Goal: Ask a question: Seek information or help from site administrators or community

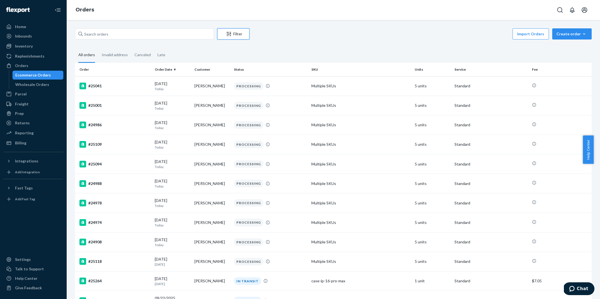
click at [236, 36] on div "Filter" at bounding box center [234, 34] width 32 height 6
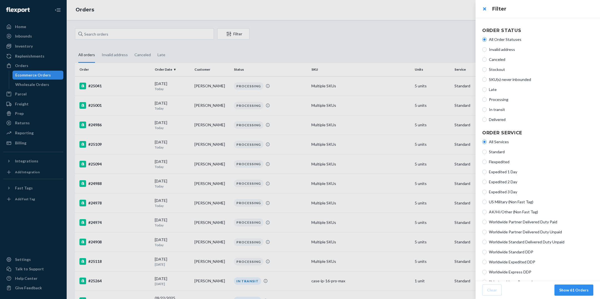
click at [499, 100] on span "Processing" at bounding box center [541, 100] width 105 height 6
click at [487, 100] on input "Processing" at bounding box center [485, 99] width 4 height 4
radio input "true"
radio input "false"
click at [581, 288] on button "Show 16 Orders" at bounding box center [574, 289] width 39 height 11
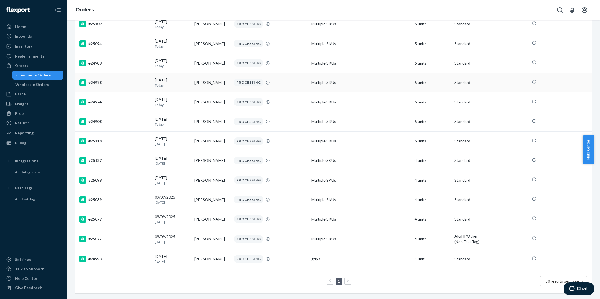
scroll to position [126, 0]
click at [456, 239] on div "(Non Fast Tag)" at bounding box center [491, 242] width 73 height 6
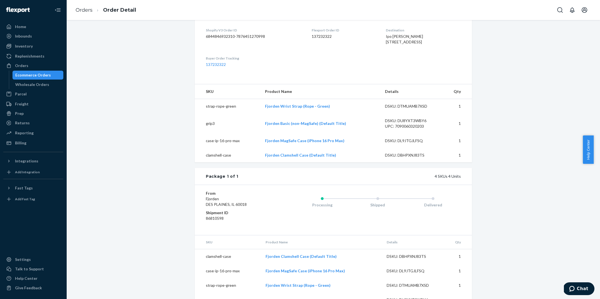
scroll to position [170, 0]
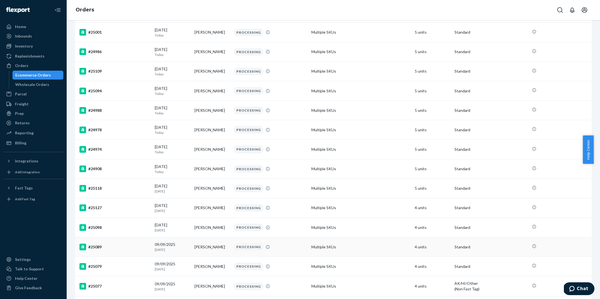
scroll to position [126, 0]
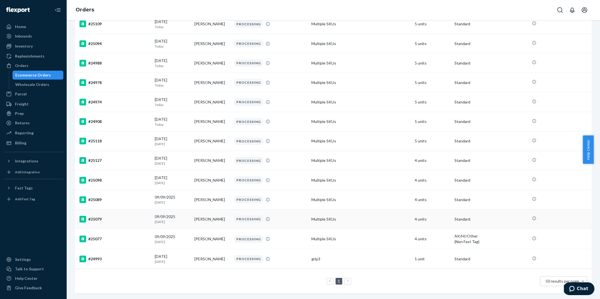
click at [455, 216] on p "Standard" at bounding box center [491, 219] width 73 height 6
click at [533, 236] on icon at bounding box center [535, 238] width 4 height 4
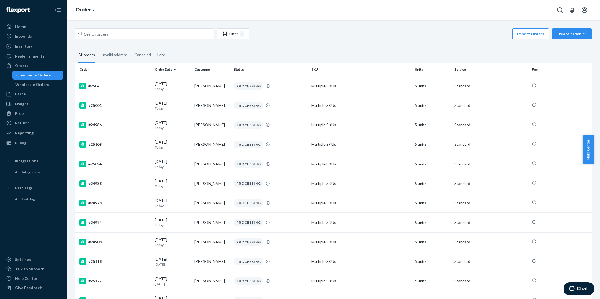
scroll to position [126, 0]
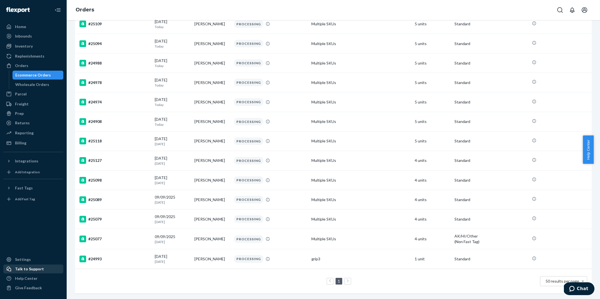
click at [41, 270] on div "Talk to Support" at bounding box center [33, 269] width 59 height 8
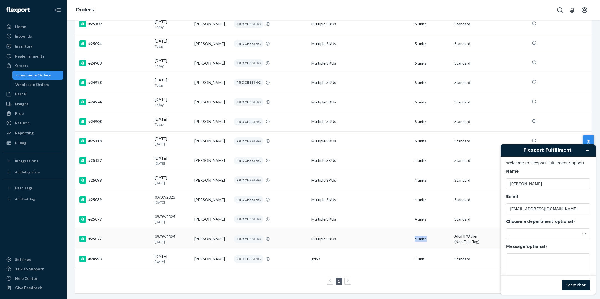
drag, startPoint x: 446, startPoint y: 227, endPoint x: 447, endPoint y: 242, distance: 15.3
click at [447, 242] on td "4 units" at bounding box center [433, 239] width 40 height 20
click at [457, 239] on div "(Non Fast Tag)" at bounding box center [491, 242] width 73 height 6
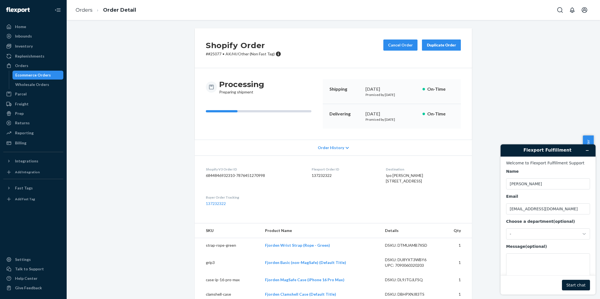
click at [334, 145] on span "Order History" at bounding box center [331, 148] width 26 height 6
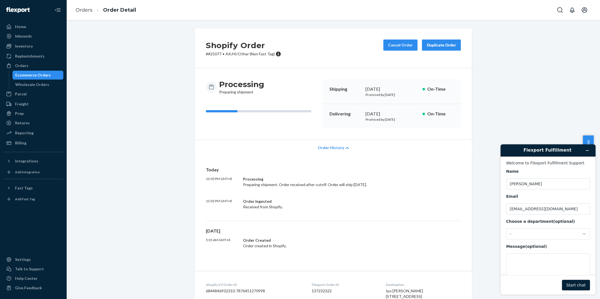
click at [331, 147] on span "Order History" at bounding box center [331, 148] width 26 height 6
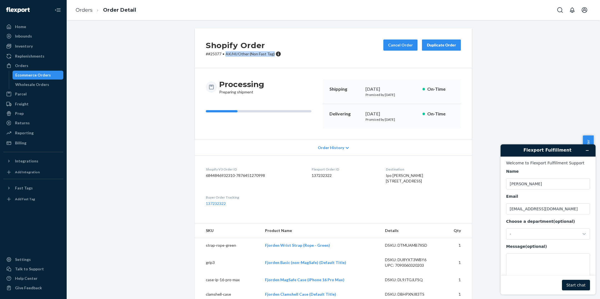
drag, startPoint x: 222, startPoint y: 53, endPoint x: 254, endPoint y: 57, distance: 32.1
click at [254, 57] on div "Shopify Order # #25077 • AK/HI/Other (Non Fast Tag) Cancel Order Duplicate Order" at bounding box center [333, 48] width 277 height 40
copy span "AK/HI/Other (Non Fast Tag)"
click at [532, 264] on textarea "Message (optional)" at bounding box center [548, 268] width 84 height 31
paste textarea "AK/HI/Other (Non Fast Tag)"
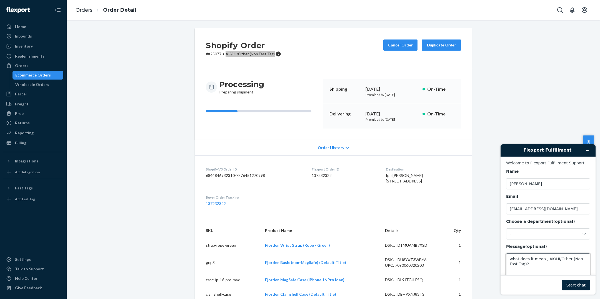
type textarea "what does it mean , AK/HI/Other (Non Fast Tag)?"
click at [581, 282] on button "Start chat" at bounding box center [576, 285] width 28 height 11
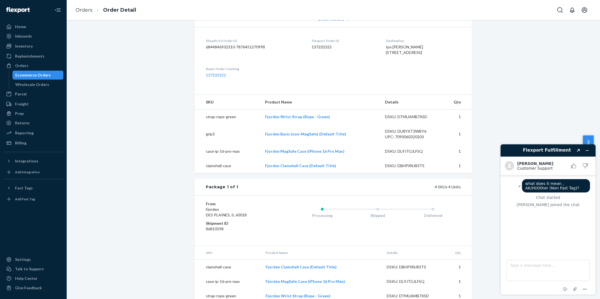
scroll to position [129, 0]
click at [588, 150] on icon "Minimize widget" at bounding box center [588, 150] width 3 height 0
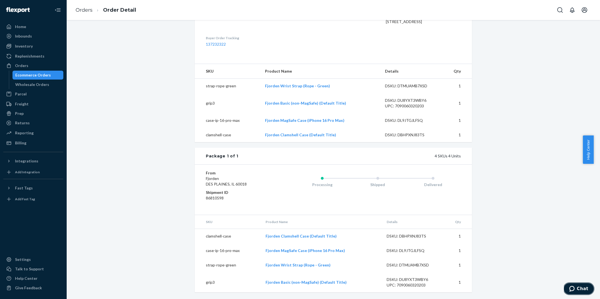
scroll to position [0, 0]
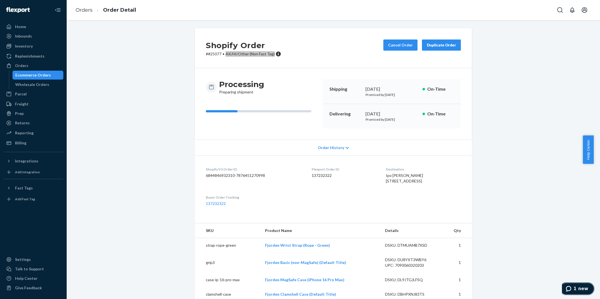
click at [576, 288] on span "1 new" at bounding box center [581, 288] width 15 height 5
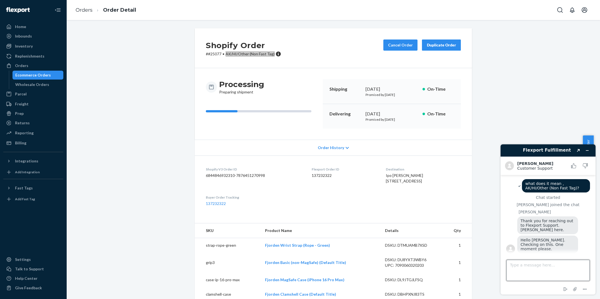
click at [545, 270] on textarea "Type a message here..." at bounding box center [548, 270] width 83 height 21
type textarea "Thanks"
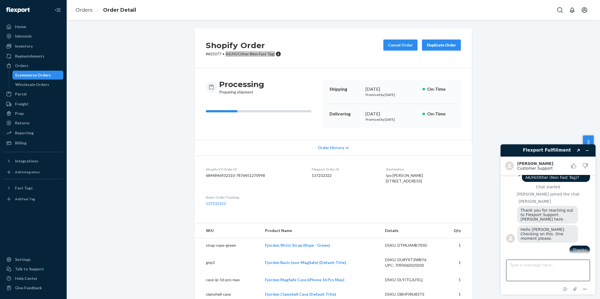
scroll to position [10, 0]
click at [587, 150] on icon "Minimize widget" at bounding box center [588, 150] width 3 height 0
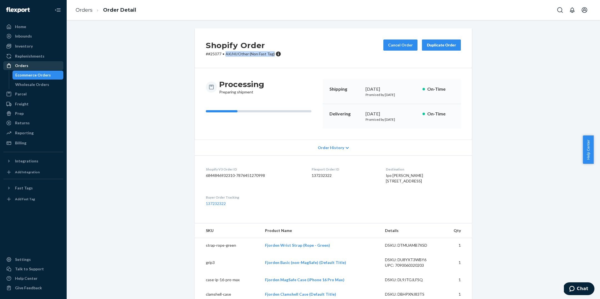
click at [41, 67] on div "Orders" at bounding box center [33, 66] width 59 height 8
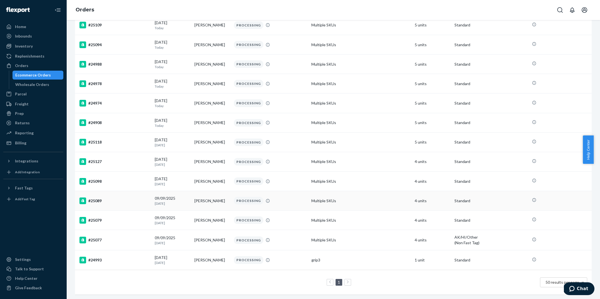
scroll to position [126, 0]
click at [591, 290] on button "Chat" at bounding box center [578, 288] width 31 height 13
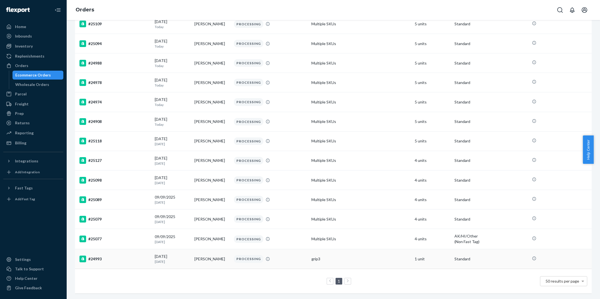
scroll to position [10, 0]
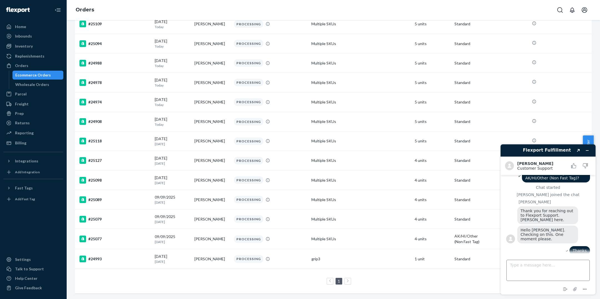
click at [563, 268] on textarea "Type a message here..." at bounding box center [548, 270] width 83 height 21
type textarea "this is under the criteria of Service"
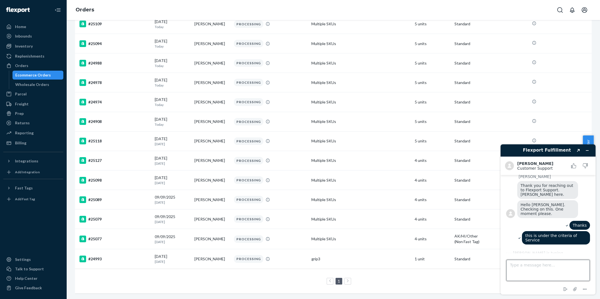
scroll to position [126, 0]
click at [526, 267] on textarea "Type a message here..." at bounding box center [548, 270] width 83 height 21
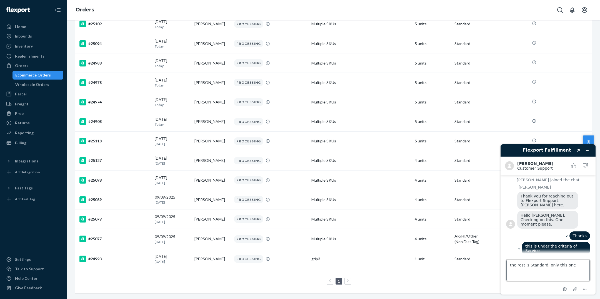
scroll to position [35, 0]
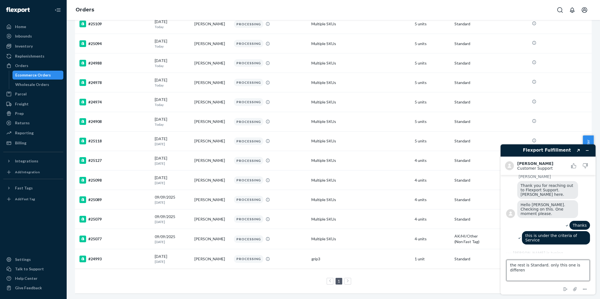
type textarea "the rest is Standard. only this one is different"
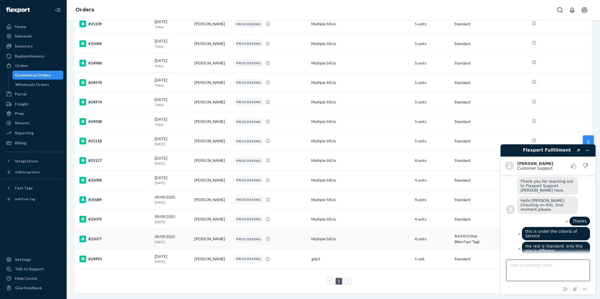
scroll to position [81, 0]
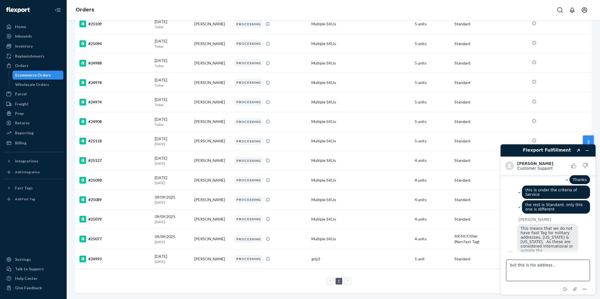
paste textarea "3609 Locarno Drive apt#1 Anchorage AK 99508 United States"
type textarea "but this is his address , 3609 Locarno Drive apt#1 Anchorage AK 99508 United St…"
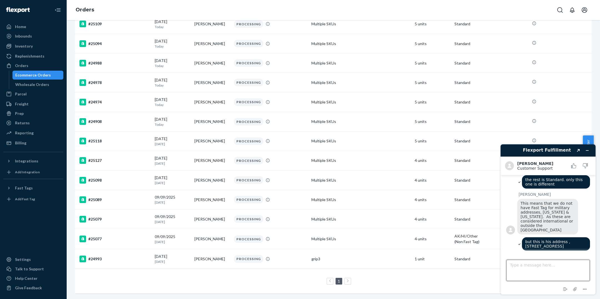
scroll to position [124, 0]
click at [588, 149] on icon "Minimize widget" at bounding box center [588, 150] width 4 height 4
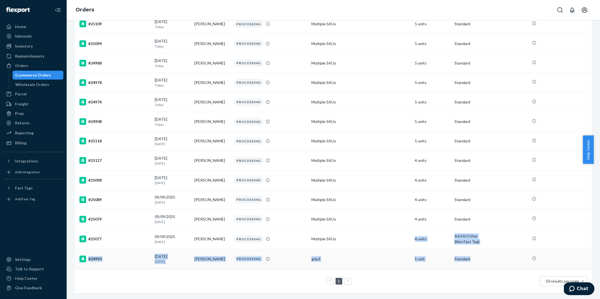
drag, startPoint x: 369, startPoint y: 234, endPoint x: 580, endPoint y: 251, distance: 211.2
click at [580, 251] on tbody "#25041 09/24/2025 Today Donn Sardella PROCESSING Multiple SKUs 5 units Standard…" at bounding box center [333, 112] width 517 height 313
drag, startPoint x: 469, startPoint y: 283, endPoint x: 444, endPoint y: 253, distance: 39.3
click at [469, 283] on div "1 50 results per page" at bounding box center [334, 281] width 508 height 18
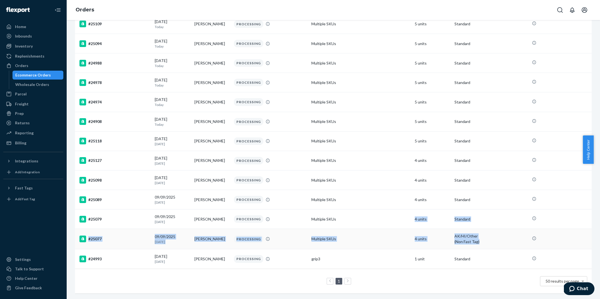
drag, startPoint x: 392, startPoint y: 231, endPoint x: 501, endPoint y: 243, distance: 109.3
click at [501, 243] on tbody "#25041 09/24/2025 Today Donn Sardella PROCESSING Multiple SKUs 5 units Standard…" at bounding box center [333, 112] width 517 height 313
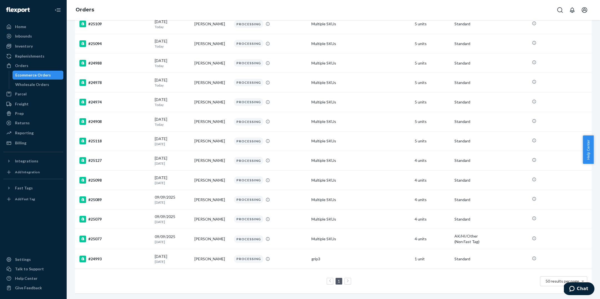
click at [489, 273] on div "1 50 results per page" at bounding box center [334, 281] width 508 height 18
drag, startPoint x: 497, startPoint y: 242, endPoint x: 442, endPoint y: 237, distance: 55.6
click at [442, 237] on tr "#25077 09/09/2025 15 days ago Ipo Kane PROCESSING Multiple SKUs 4 units AK/HI/O…" at bounding box center [333, 239] width 517 height 20
click at [576, 286] on span "1 new" at bounding box center [581, 288] width 15 height 5
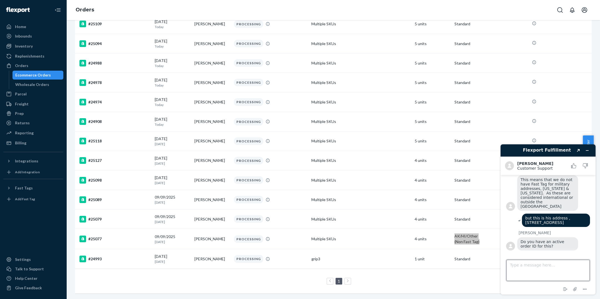
click at [535, 272] on textarea "Type a message here..." at bounding box center [548, 270] width 83 height 21
type textarea "Order ID# 25077"
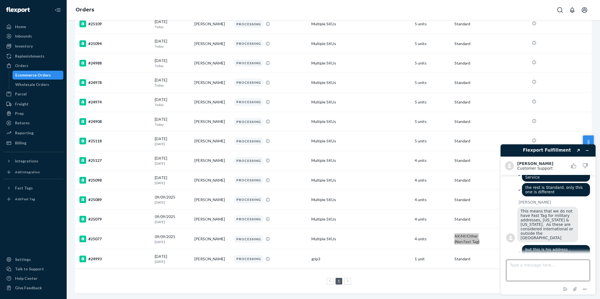
scroll to position [92, 0]
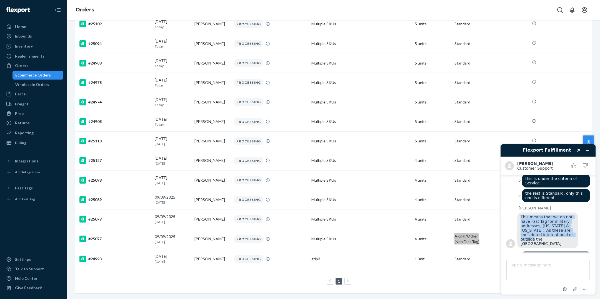
drag, startPoint x: 521, startPoint y: 213, endPoint x: 528, endPoint y: 234, distance: 22.5
click at [528, 234] on div "This means that we do not have Fast Tag for military addresses, Alaska & Hawaii…" at bounding box center [548, 230] width 61 height 36
copy span "This means that we do not have Fast Tag for military addresses, Alaska & Hawaii…"
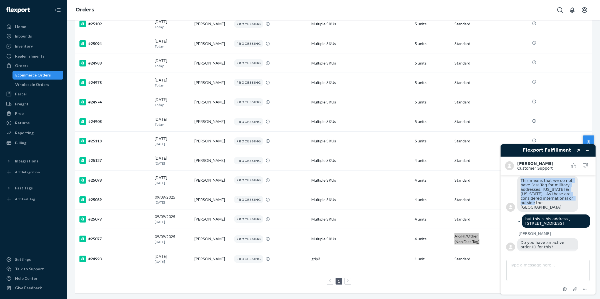
scroll to position [141, 0]
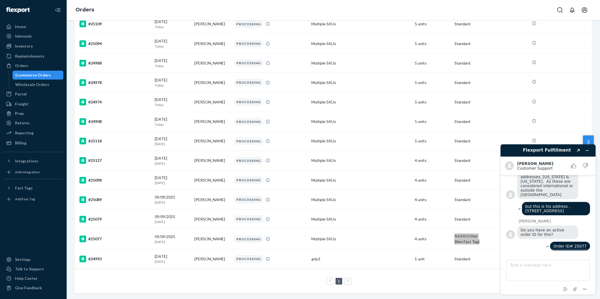
click at [530, 243] on div "Order ID# 25077" at bounding box center [548, 247] width 84 height 10
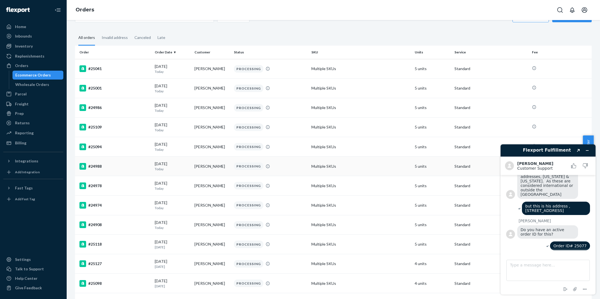
scroll to position [0, 0]
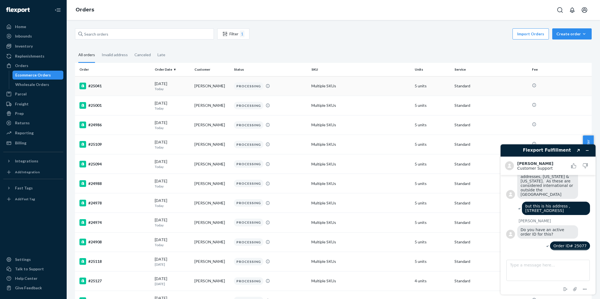
click at [453, 89] on td "Standard" at bounding box center [492, 85] width 78 height 19
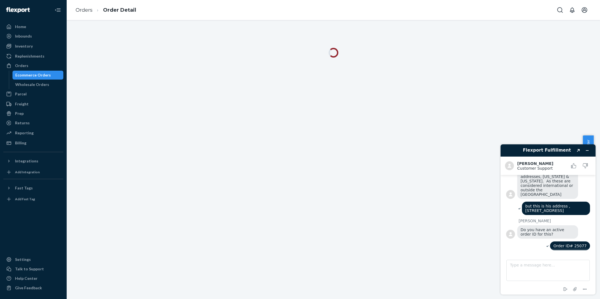
scroll to position [170, 0]
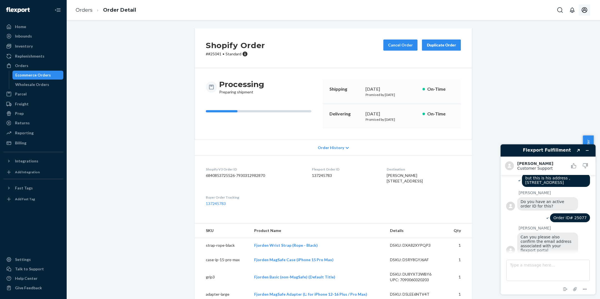
click at [588, 15] on button "Open account menu" at bounding box center [584, 9] width 11 height 11
click at [538, 267] on textarea "Type a message here..." at bounding box center [548, 270] width 83 height 21
type textarea "logistics@fjorden.co"
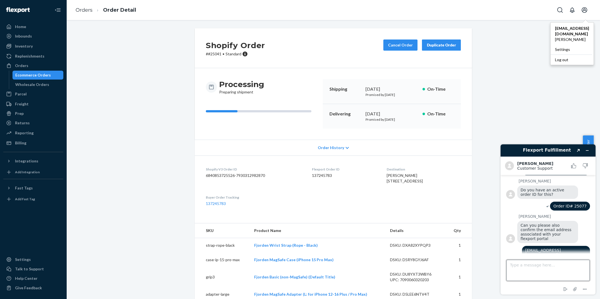
scroll to position [181, 0]
click at [587, 149] on icon "Minimize widget" at bounding box center [588, 150] width 4 height 4
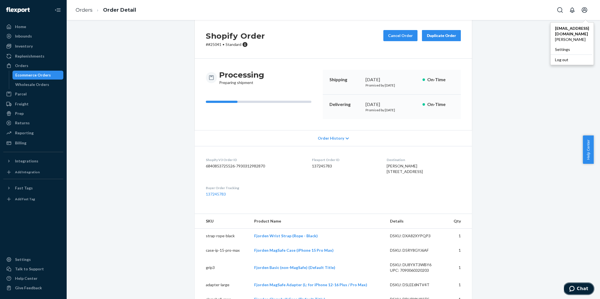
scroll to position [0, 0]
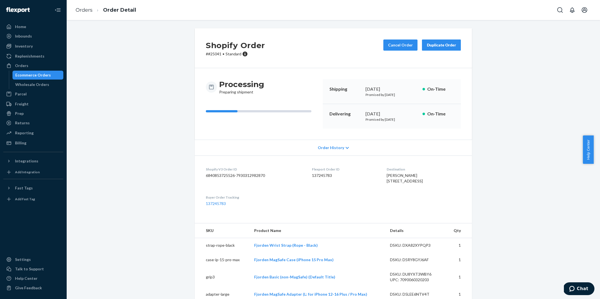
click at [237, 58] on div "Shopify Order # #25041 • Standard Cancel Order Duplicate Order" at bounding box center [333, 48] width 277 height 40
click at [217, 123] on div "Processing Preparing shipment" at bounding box center [262, 103] width 113 height 49
drag, startPoint x: 219, startPoint y: 123, endPoint x: 222, endPoint y: 122, distance: 2.8
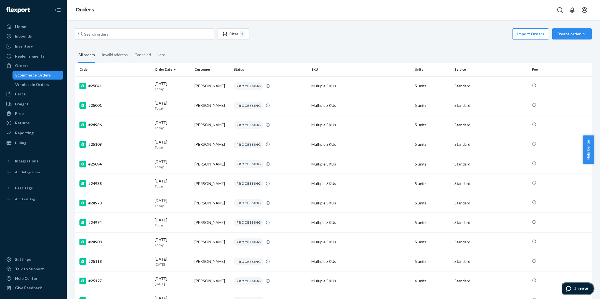
click at [583, 282] on button "1 new" at bounding box center [577, 288] width 35 height 13
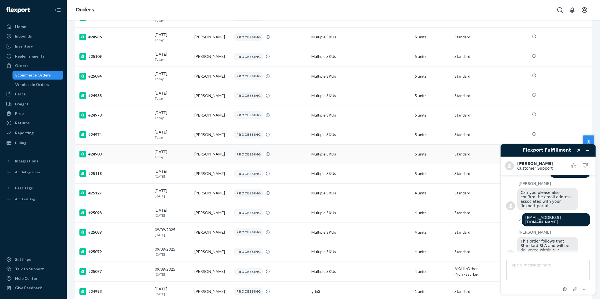
scroll to position [126, 0]
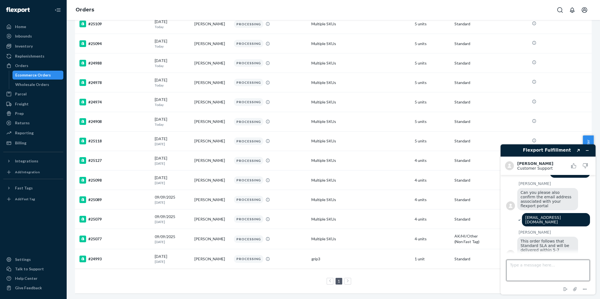
click at [527, 267] on textarea "Type a message here..." at bounding box center [548, 270] width 83 height 21
drag, startPoint x: 555, startPoint y: 238, endPoint x: 557, endPoint y: 246, distance: 8.8
click at [557, 246] on div "This order follows that Standard SLA and will be delivered within 5-7 business …" at bounding box center [548, 248] width 61 height 22
copy span "will be delivered within 5-7 business days"
click at [534, 272] on textarea "so i assume that this will not be a problem?" at bounding box center [548, 270] width 83 height 21
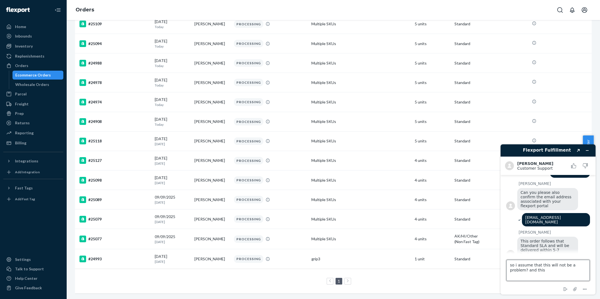
paste textarea "will be delivered within 5-7 business days"
click at [579, 273] on textarea "so i assume that this will not be a problem? and this will be delivered within …" at bounding box center [548, 270] width 83 height 21
type textarea "so i assume that this will not be a problem? and this will be delivered in 5-7 …"
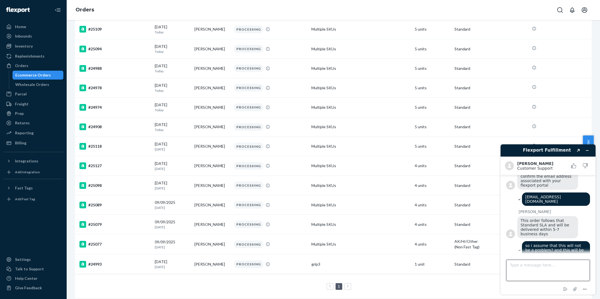
scroll to position [113, 0]
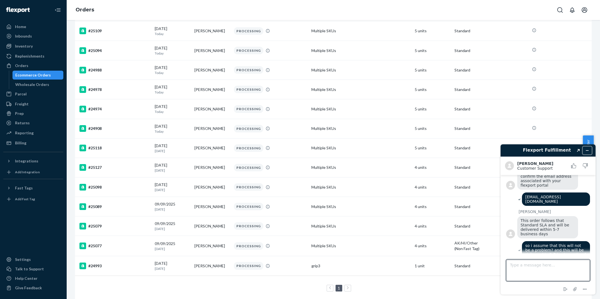
click at [589, 151] on icon "Minimize widget" at bounding box center [588, 150] width 4 height 4
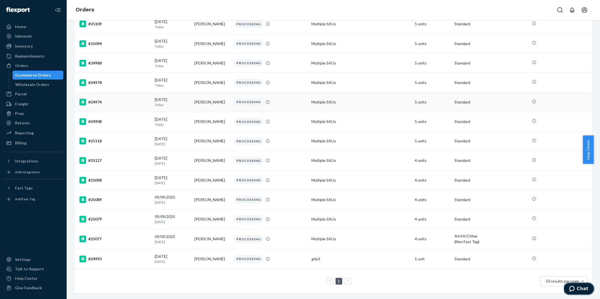
scroll to position [0, 0]
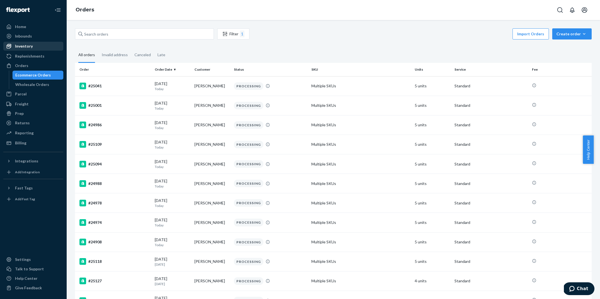
click at [54, 49] on div "Inventory" at bounding box center [33, 46] width 59 height 8
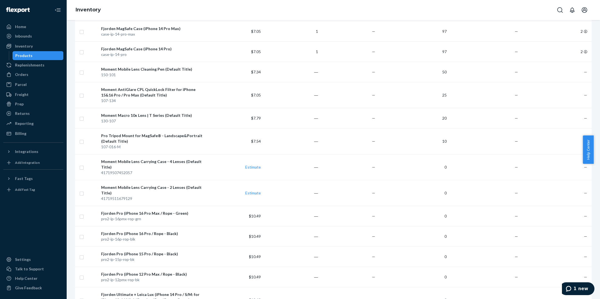
scroll to position [691, 0]
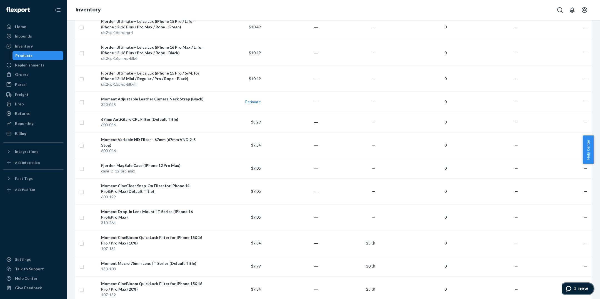
click at [576, 285] on button "1 new" at bounding box center [577, 288] width 35 height 13
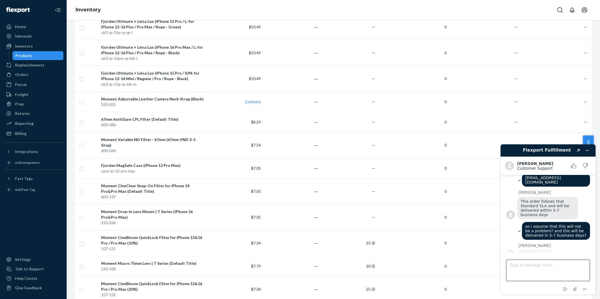
click at [533, 266] on textarea "Type a message here..." at bounding box center [548, 270] width 83 height 21
type textarea "okay thanks."
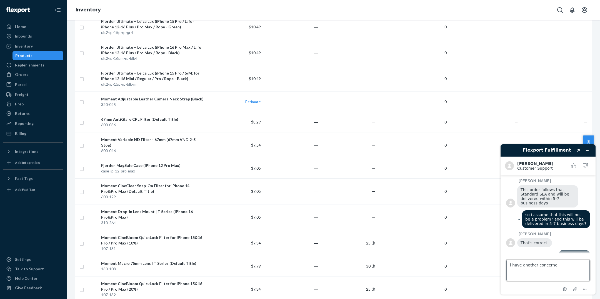
type textarea "i have another concerned"
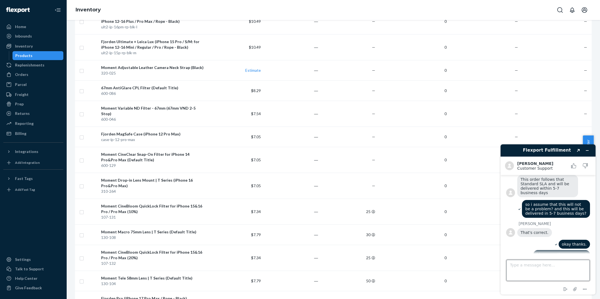
scroll to position [740, 0]
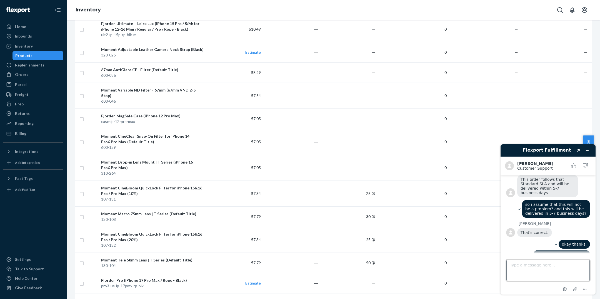
click at [531, 265] on textarea "Type a message here..." at bounding box center [548, 270] width 83 height 21
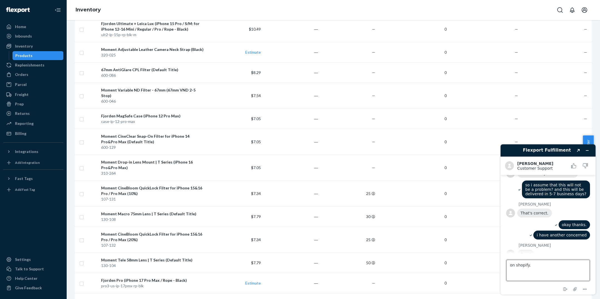
paste textarea "Why can’t I change the location in Shopify to proceed with the fulfillment on F…"
type textarea "on shopify. Why can’t I change the location in Shopify to proceed with the fulf…"
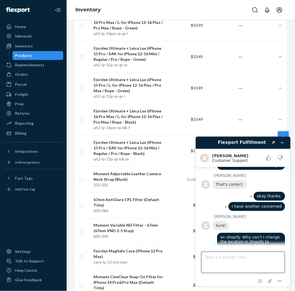
scroll to position [317, 0]
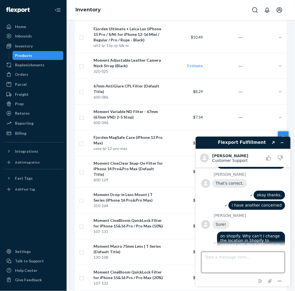
drag, startPoint x: 223, startPoint y: 259, endPoint x: 218, endPoint y: 281, distance: 22.7
click at [218, 281] on footer "Type a message here... End chat Attach file Options" at bounding box center [243, 265] width 95 height 41
type textarea "my only choices is to hold the fulfillment"
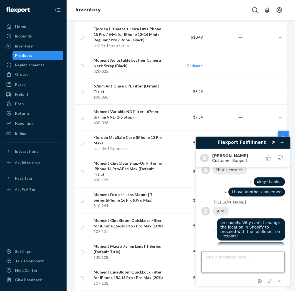
scroll to position [359, 0]
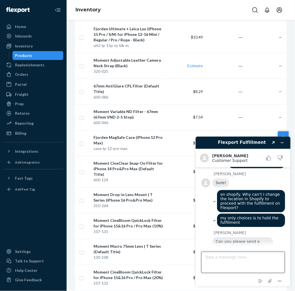
click at [259, 262] on textarea "Type a message here..." at bounding box center [243, 262] width 83 height 21
click at [270, 281] on icon "Attach file" at bounding box center [270, 281] width 4 height 4
click at [224, 266] on textarea "Type a message here..." at bounding box center [243, 262] width 83 height 21
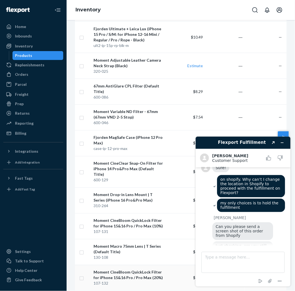
scroll to position [373, 0]
click at [272, 280] on icon "Attach file" at bounding box center [270, 281] width 4 height 4
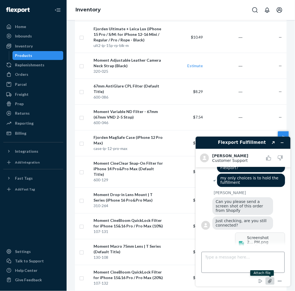
scroll to position [400, 0]
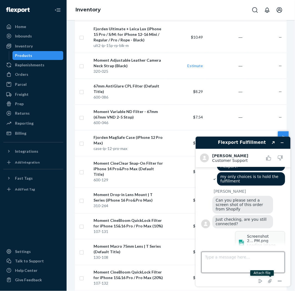
click at [244, 263] on textarea "Type a message here..." at bounding box center [243, 262] width 83 height 21
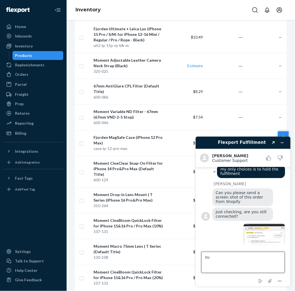
type textarea "s"
type textarea "it should be like this"
click at [272, 282] on icon "Attach file" at bounding box center [270, 281] width 10 height 10
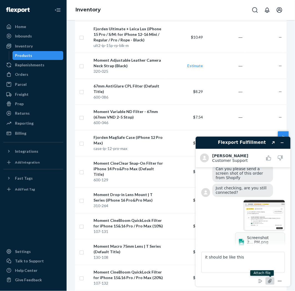
scroll to position [433, 0]
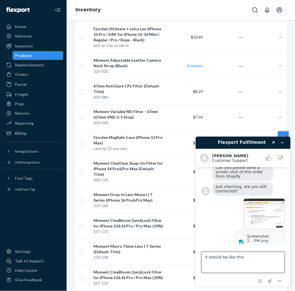
click at [266, 265] on textarea "it should be like this" at bounding box center [243, 262] width 83 height 21
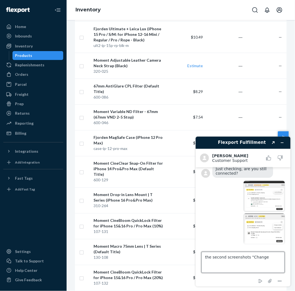
scroll to position [452, 0]
type textarea "the second screenshots "Change Location""
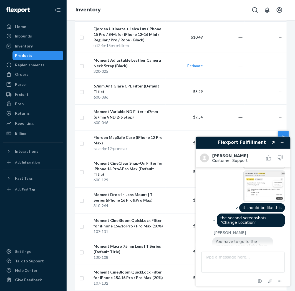
scroll to position [495, 0]
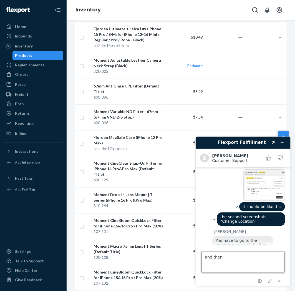
type textarea "and then?"
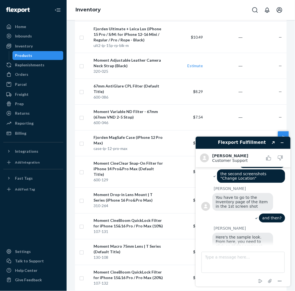
scroll to position [570, 0]
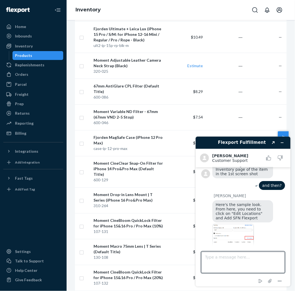
click at [235, 232] on img at bounding box center [233, 239] width 42 height 31
click at [221, 254] on textarea "Type a message here..." at bounding box center [243, 262] width 83 height 21
type textarea "can't find the edit location"
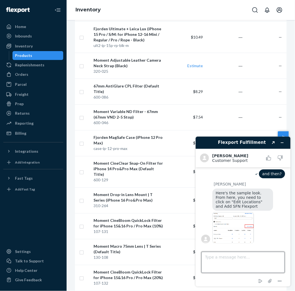
scroll to position [606, 0]
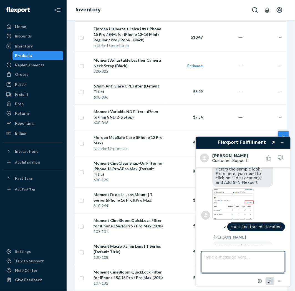
click at [272, 280] on icon "Attach file" at bounding box center [270, 281] width 10 height 10
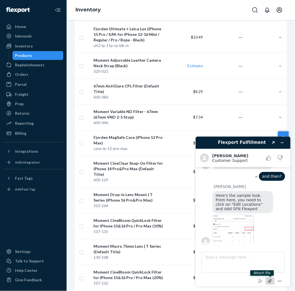
scroll to position [640, 0]
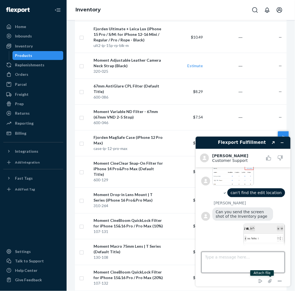
click at [236, 260] on textarea "Type a message here..." at bounding box center [243, 262] width 83 height 21
type textarea "why the other orders has its choices but some has not?"
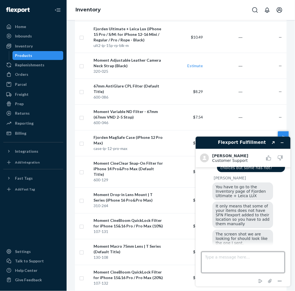
scroll to position [763, 0]
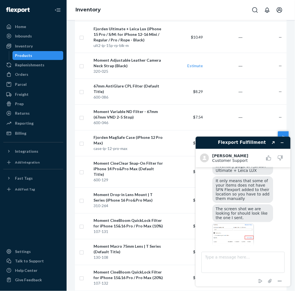
click at [242, 225] on img at bounding box center [233, 238] width 42 height 31
click at [240, 226] on img at bounding box center [233, 238] width 42 height 31
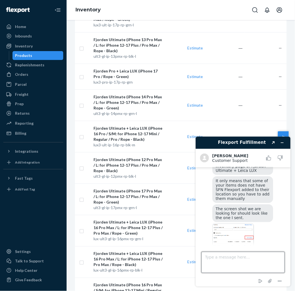
click at [240, 259] on textarea "Type a message here..." at bounding box center [243, 262] width 83 height 21
type textarea "okay thanks. im checking on it"
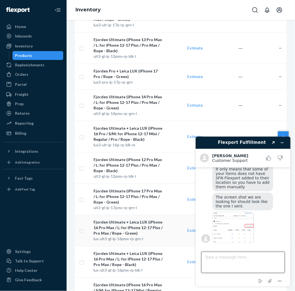
scroll to position [1370, 0]
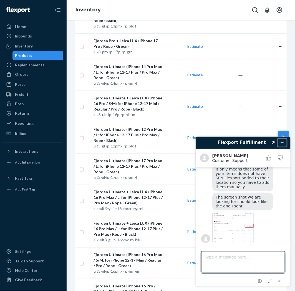
click at [285, 142] on button "Minimize widget" at bounding box center [282, 143] width 9 height 8
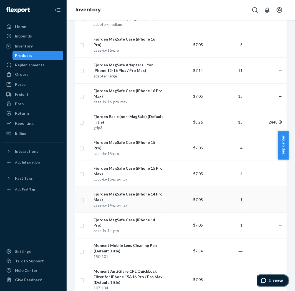
scroll to position [140, 0]
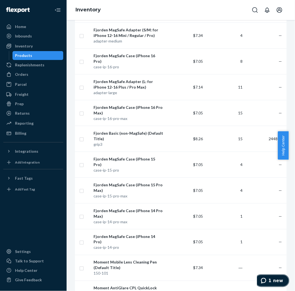
click at [282, 283] on button "1 new" at bounding box center [272, 280] width 35 height 13
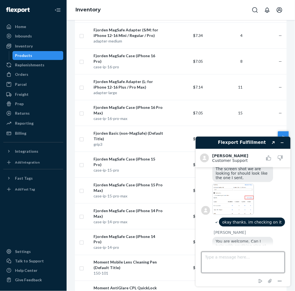
click at [239, 262] on textarea "Type a message here..." at bounding box center [243, 262] width 83 height 21
drag, startPoint x: 223, startPoint y: 258, endPoint x: 214, endPoint y: 254, distance: 9.5
click at [214, 254] on textarea "this time, none so far" at bounding box center [243, 262] width 83 height 21
click at [238, 258] on textarea "none so far" at bounding box center [243, 262] width 83 height 21
paste textarea "this time,"
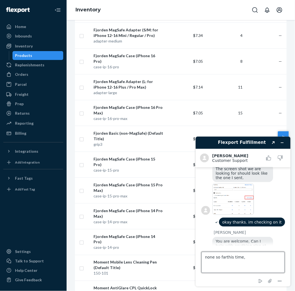
click at [225, 257] on textarea "none so farthis time," at bounding box center [243, 262] width 83 height 21
type textarea "none so far this time,"
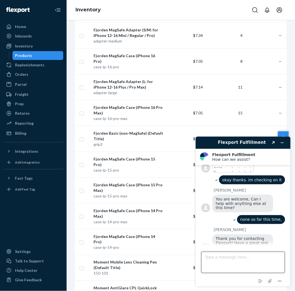
scroll to position [869, 0]
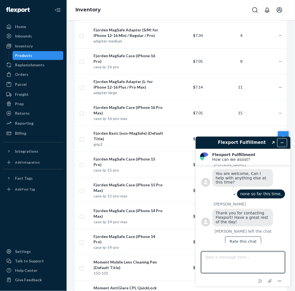
click at [283, 143] on icon "Minimize widget" at bounding box center [282, 143] width 3 height 0
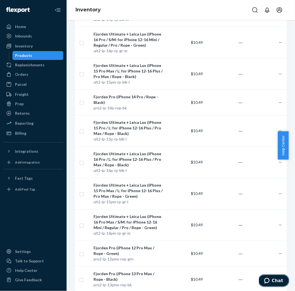
scroll to position [2635, 0]
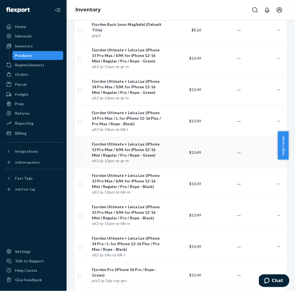
scroll to position [2741, 0]
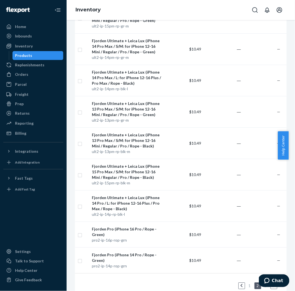
click at [269, 283] on li "3" at bounding box center [266, 286] width 5 height 7
click at [265, 283] on li "3" at bounding box center [266, 286] width 5 height 7
click at [267, 284] on link "3" at bounding box center [266, 286] width 4 height 5
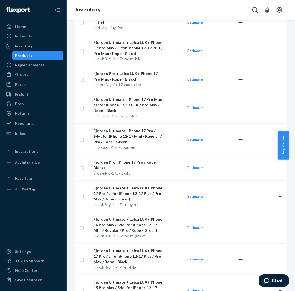
scroll to position [0, 0]
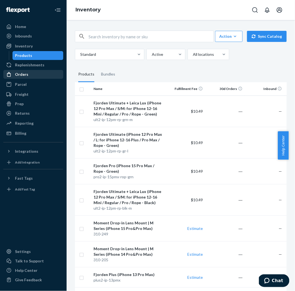
click at [21, 73] on div "Orders" at bounding box center [21, 75] width 13 height 6
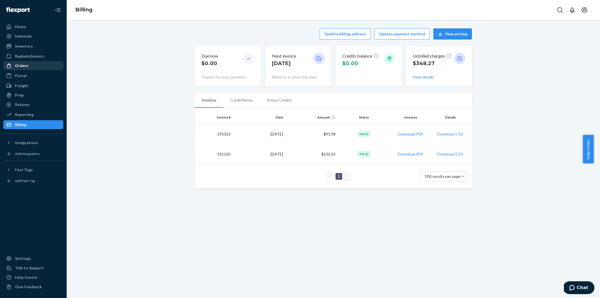
click at [42, 68] on div "Orders" at bounding box center [33, 66] width 59 height 8
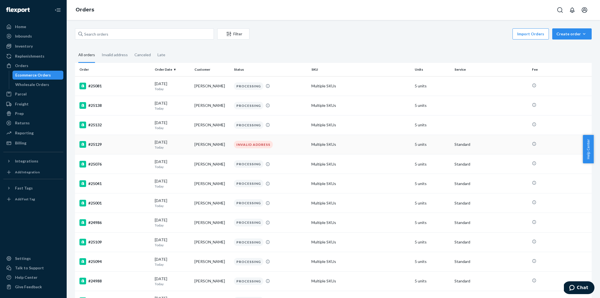
click at [296, 145] on div "INVALID ADDRESS" at bounding box center [270, 145] width 75 height 8
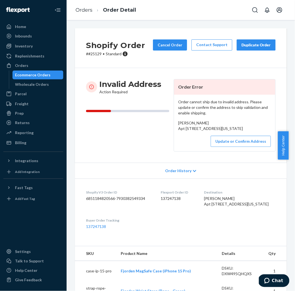
click at [127, 152] on div "Invalid Address Action Required" at bounding box center [127, 115] width 83 height 73
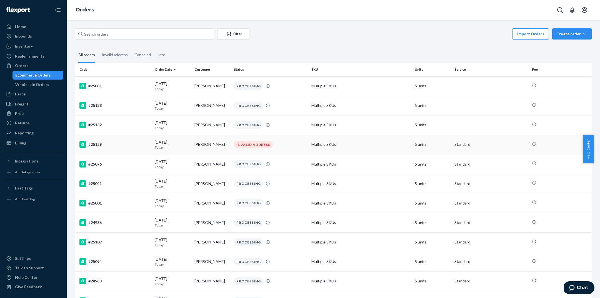
click at [284, 140] on td "INVALID ADDRESS" at bounding box center [271, 144] width 78 height 19
click at [106, 57] on div "Invalid address" at bounding box center [115, 55] width 26 height 15
click at [98, 48] on input "Invalid address" at bounding box center [98, 48] width 0 height 0
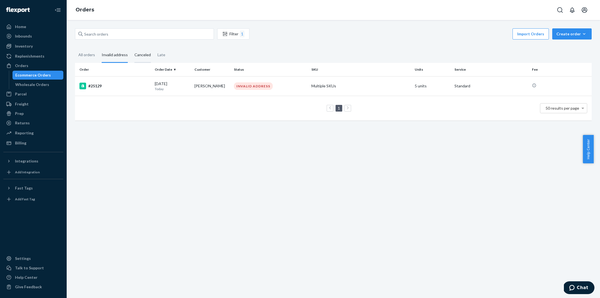
click at [140, 59] on div "Canceled" at bounding box center [143, 55] width 16 height 15
click at [131, 48] on input "Canceled" at bounding box center [131, 48] width 0 height 0
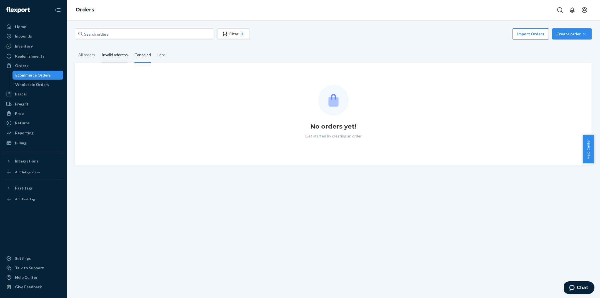
click at [124, 54] on div "Invalid address" at bounding box center [115, 55] width 26 height 15
click at [98, 48] on input "Invalid address" at bounding box center [98, 48] width 0 height 0
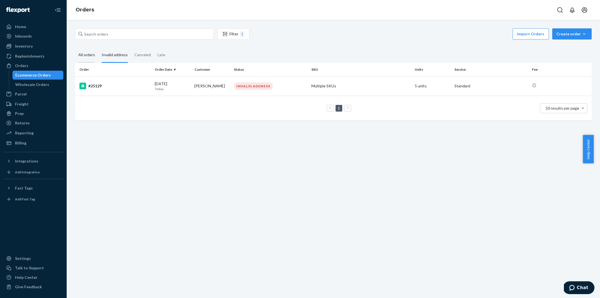
click at [87, 54] on div "All orders" at bounding box center [86, 55] width 17 height 15
click at [75, 48] on input "All orders" at bounding box center [75, 48] width 0 height 0
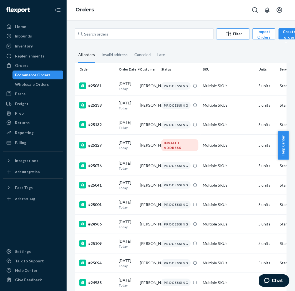
click at [237, 35] on div "Filter" at bounding box center [234, 34] width 32 height 6
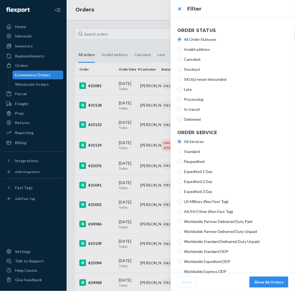
click at [198, 100] on span "Processing" at bounding box center [236, 100] width 105 height 6
click at [182, 100] on input "Processing" at bounding box center [180, 99] width 4 height 4
radio input "true"
radio input "false"
click at [275, 280] on button "Show 20 Orders" at bounding box center [269, 282] width 39 height 11
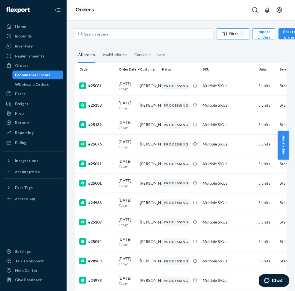
click at [237, 33] on div "Filter 1" at bounding box center [234, 34] width 32 height 7
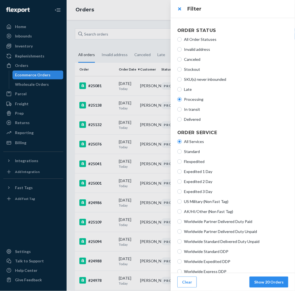
click at [189, 108] on span "In transit" at bounding box center [236, 110] width 105 height 6
click at [182, 108] on input "In transit" at bounding box center [180, 109] width 4 height 4
radio input "true"
radio input "false"
click at [265, 284] on button "Show 28 Orders" at bounding box center [269, 282] width 39 height 11
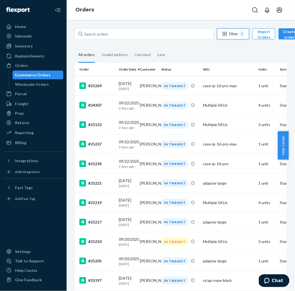
click at [232, 34] on div "Filter 1" at bounding box center [234, 34] width 32 height 7
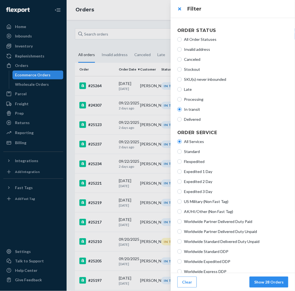
click at [197, 100] on span "Processing" at bounding box center [236, 100] width 105 height 6
click at [182, 100] on input "Processing" at bounding box center [180, 99] width 4 height 4
radio input "true"
radio input "false"
click at [199, 90] on span "Late" at bounding box center [236, 90] width 105 height 6
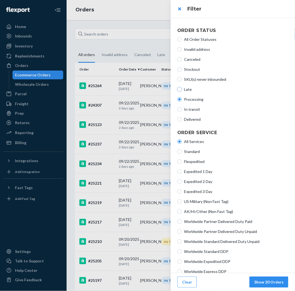
click at [182, 90] on input "Late" at bounding box center [180, 89] width 4 height 4
radio input "true"
radio input "false"
click at [198, 51] on span "Invalid address" at bounding box center [236, 50] width 105 height 6
click at [182, 51] on input "Invalid address" at bounding box center [180, 49] width 4 height 4
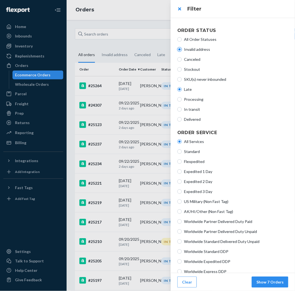
radio input "true"
radio input "false"
click at [198, 57] on span "Canceled" at bounding box center [236, 60] width 105 height 6
click at [182, 57] on input "Canceled" at bounding box center [180, 59] width 4 height 4
radio input "true"
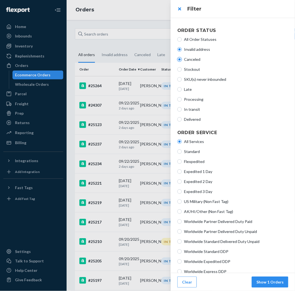
radio input "false"
click at [196, 77] on span "SKU(s) never inbounded" at bounding box center [236, 80] width 105 height 6
click at [182, 77] on input "SKU(s) never inbounded" at bounding box center [180, 79] width 4 height 4
radio input "true"
radio input "false"
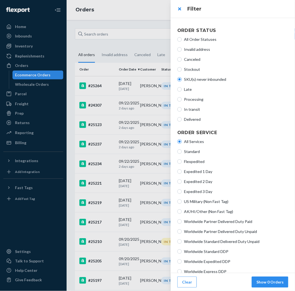
click at [195, 65] on div "All Order Statuses Invalid address Canceled Stockout SKU(s) never inbounded Lat…" at bounding box center [233, 79] width 111 height 90
click at [195, 68] on span "Stockout" at bounding box center [236, 70] width 105 height 6
click at [182, 68] on input "Stockout" at bounding box center [180, 69] width 4 height 4
radio input "true"
radio input "false"
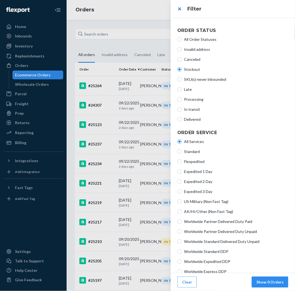
click at [192, 90] on span "Late" at bounding box center [236, 90] width 105 height 6
click at [182, 90] on input "Late" at bounding box center [180, 89] width 4 height 4
radio input "true"
radio input "false"
click at [271, 283] on button "Show 7 Orders" at bounding box center [270, 282] width 37 height 11
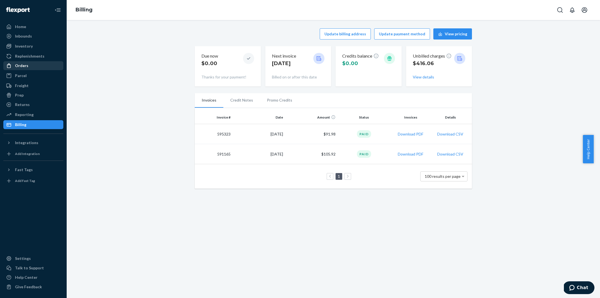
click at [45, 67] on div "Orders" at bounding box center [33, 66] width 59 height 8
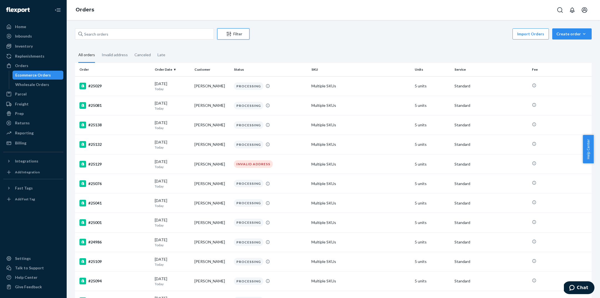
click at [246, 36] on div "Filter" at bounding box center [234, 34] width 32 height 6
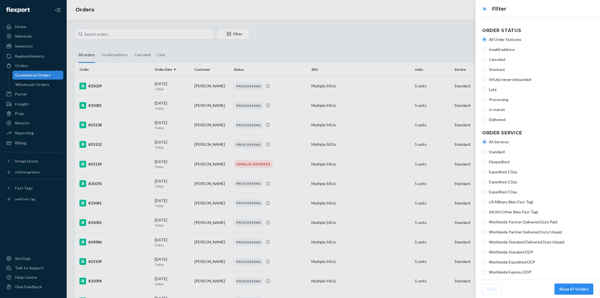
click at [491, 99] on span "Processing" at bounding box center [541, 100] width 105 height 6
click at [487, 99] on input "Processing" at bounding box center [485, 99] width 4 height 4
radio input "true"
radio input "false"
click at [580, 289] on button "Show 17 Orders" at bounding box center [574, 288] width 39 height 11
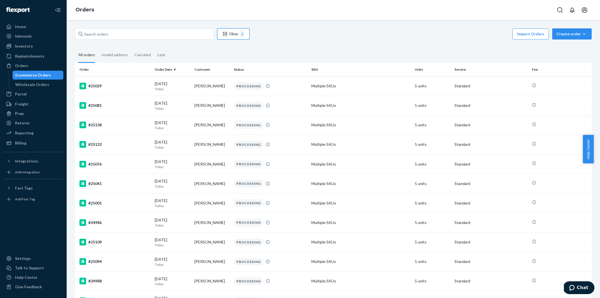
click at [234, 34] on div "Filter 1" at bounding box center [234, 34] width 32 height 7
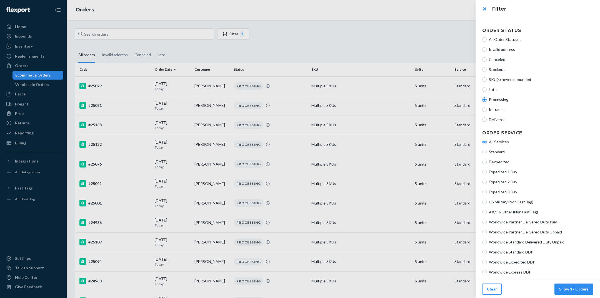
click at [494, 110] on span "In transit" at bounding box center [541, 110] width 105 height 6
click at [487, 110] on input "In transit" at bounding box center [485, 109] width 4 height 4
radio input "true"
radio input "false"
click at [582, 290] on button "Show 32 Orders" at bounding box center [574, 288] width 39 height 11
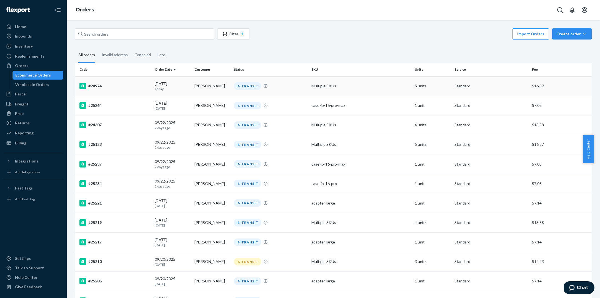
click at [286, 91] on td "IN TRANSIT" at bounding box center [271, 85] width 78 height 19
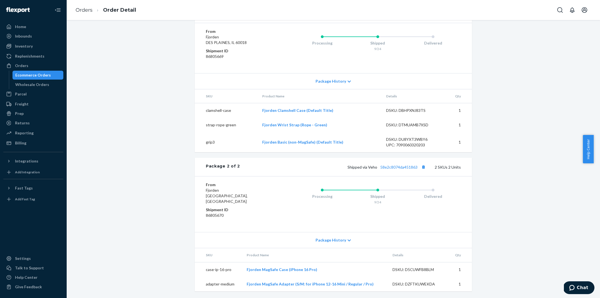
scroll to position [321, 0]
click at [404, 169] on link "58e2c8074da451863" at bounding box center [399, 167] width 37 height 5
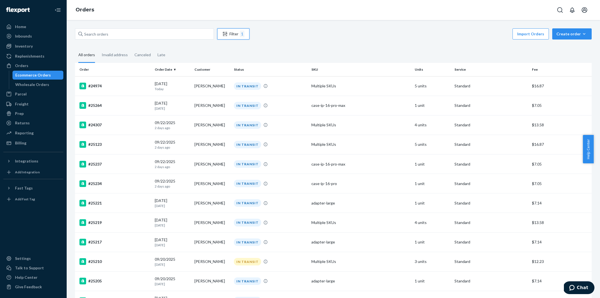
click at [234, 33] on div "Filter 1" at bounding box center [234, 34] width 32 height 7
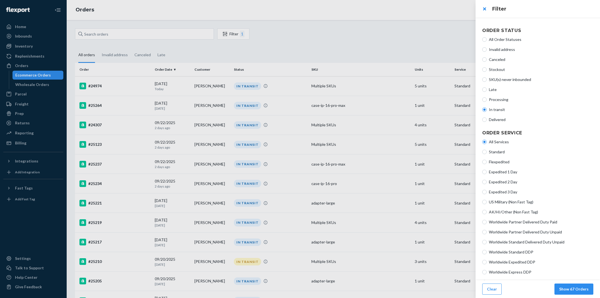
click at [488, 120] on label "Delivered" at bounding box center [538, 120] width 111 height 6
click at [487, 120] on input "Delivered" at bounding box center [485, 119] width 4 height 4
radio input "true"
radio input "false"
click at [586, 290] on button "Show 17 Orders" at bounding box center [574, 288] width 39 height 11
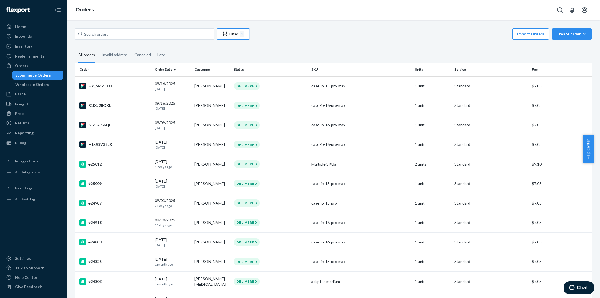
click at [234, 35] on div "Filter 1" at bounding box center [234, 34] width 32 height 7
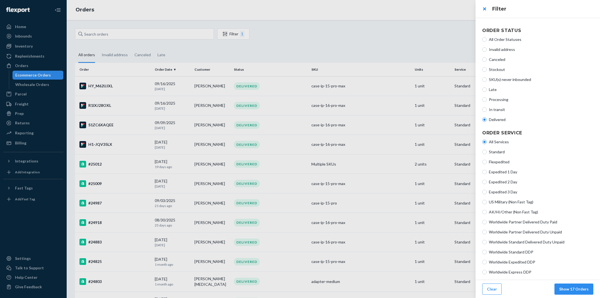
click at [502, 99] on span "Processing" at bounding box center [541, 100] width 105 height 6
click at [487, 99] on input "Processing" at bounding box center [485, 99] width 4 height 4
radio input "true"
radio input "false"
click at [578, 289] on button "Show 17 Orders" at bounding box center [574, 288] width 39 height 11
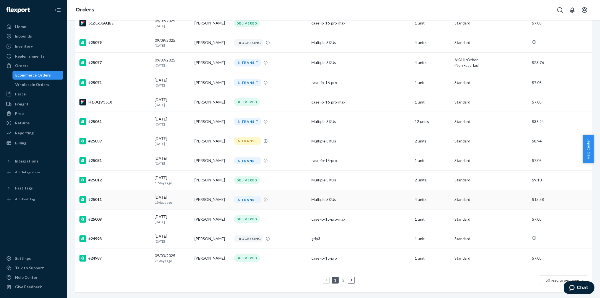
scroll to position [789, 0]
click at [341, 277] on link "2" at bounding box center [343, 279] width 4 height 5
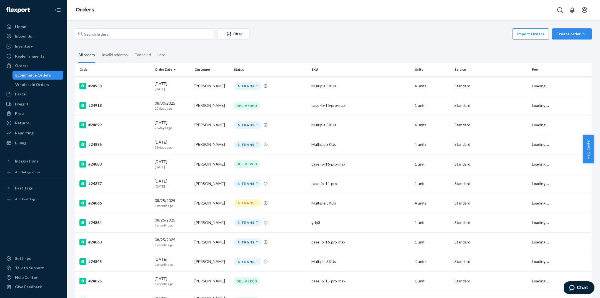
scroll to position [184, 0]
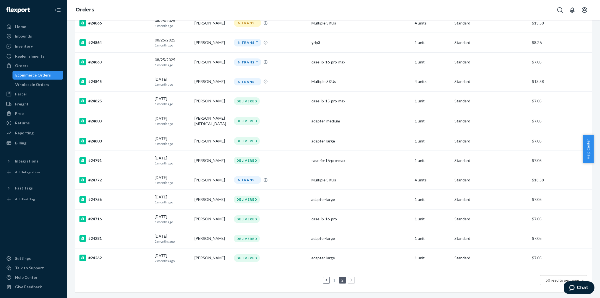
click at [326, 278] on icon at bounding box center [327, 280] width 3 height 4
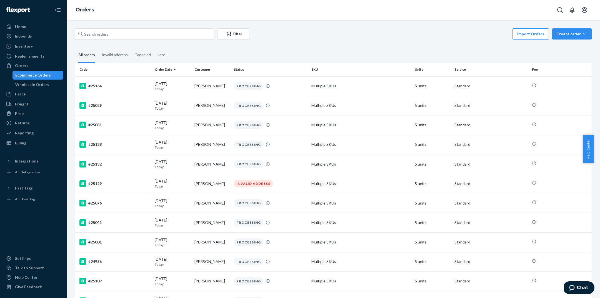
click at [242, 26] on div "Filter Import Orders Create order Ecommerce order Removal order All orders Inva…" at bounding box center [334, 159] width 534 height 278
click at [237, 36] on div "Filter" at bounding box center [234, 34] width 32 height 6
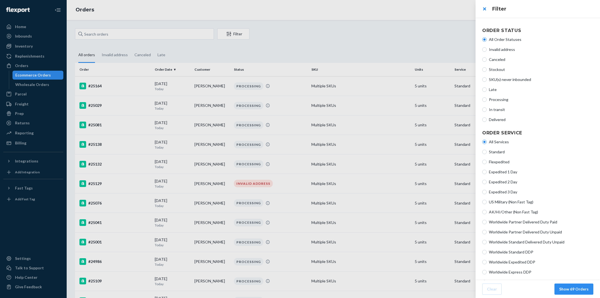
click at [494, 100] on span "Processing" at bounding box center [541, 100] width 105 height 6
click at [487, 100] on input "Processing" at bounding box center [485, 99] width 4 height 4
radio input "true"
radio input "false"
click at [585, 287] on button "Show 19 Orders" at bounding box center [574, 288] width 39 height 11
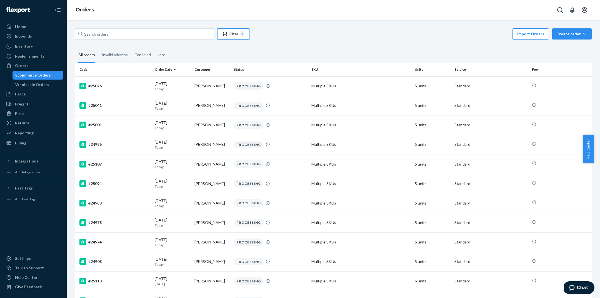
click at [240, 35] on div "Filter 1" at bounding box center [234, 34] width 32 height 7
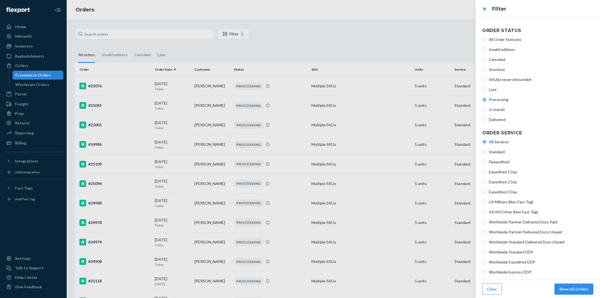
click at [489, 109] on label "In transit" at bounding box center [538, 110] width 111 height 6
click at [487, 109] on input "In transit" at bounding box center [485, 109] width 4 height 4
radio input "true"
radio input "false"
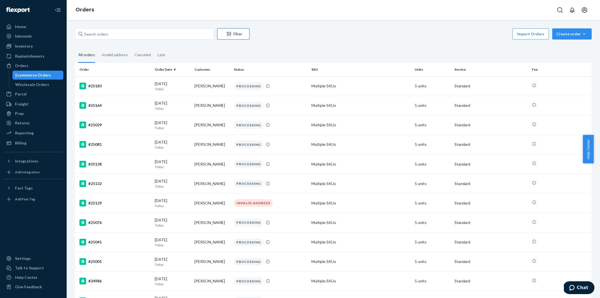
click at [237, 33] on div "Filter" at bounding box center [234, 34] width 32 height 6
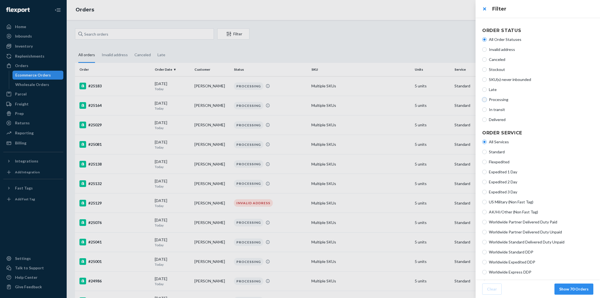
click at [487, 99] on input "Processing" at bounding box center [485, 99] width 4 height 4
radio input "true"
radio input "false"
click at [398, 48] on div at bounding box center [300, 149] width 600 height 298
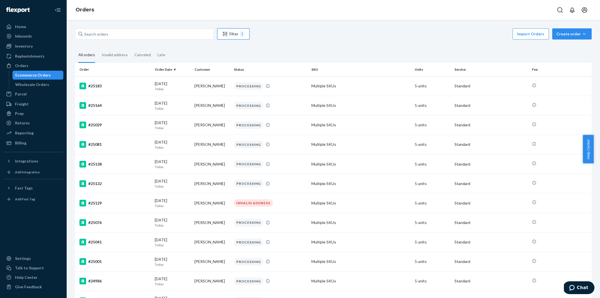
click at [235, 30] on button "Filter 1" at bounding box center [233, 33] width 32 height 11
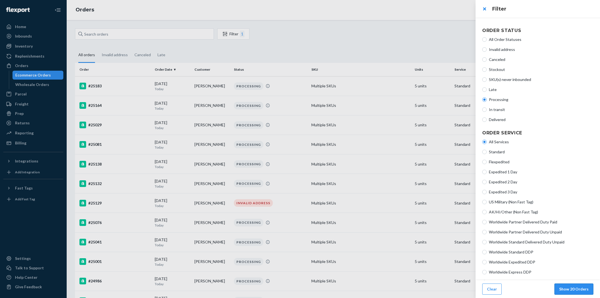
click at [576, 289] on button "Show 20 Orders" at bounding box center [574, 288] width 39 height 11
